Goal: Find specific page/section: Find specific page/section

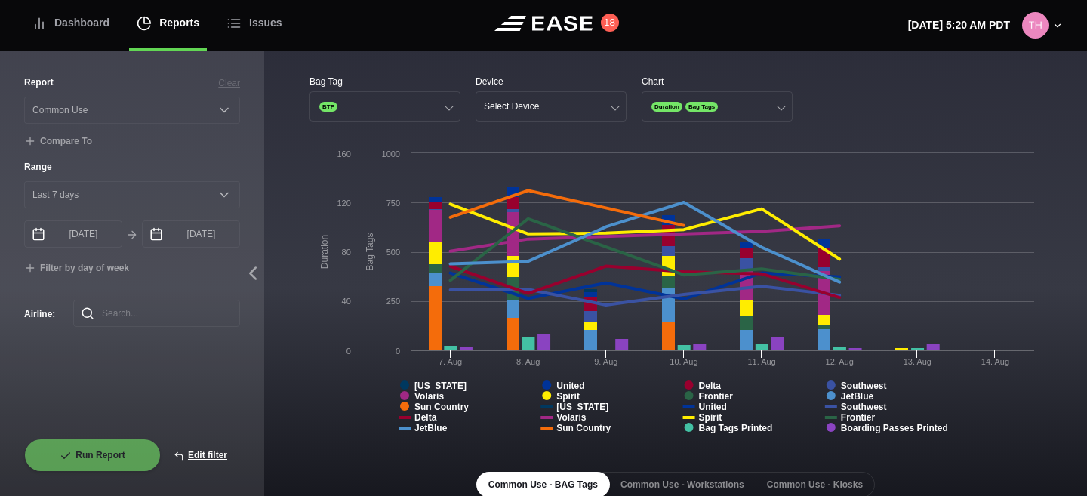
select select "Common Use"
select select "7"
